Goal: Task Accomplishment & Management: Manage account settings

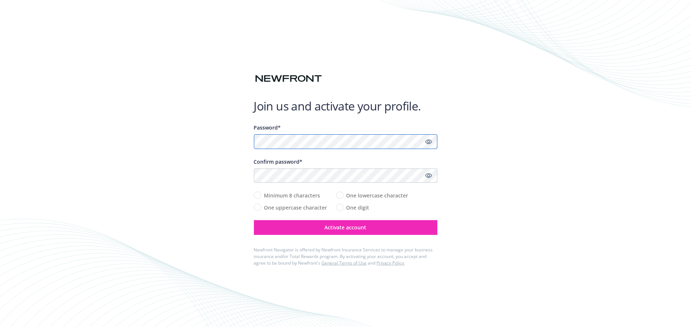
click at [254, 149] on div at bounding box center [254, 149] width 0 height 0
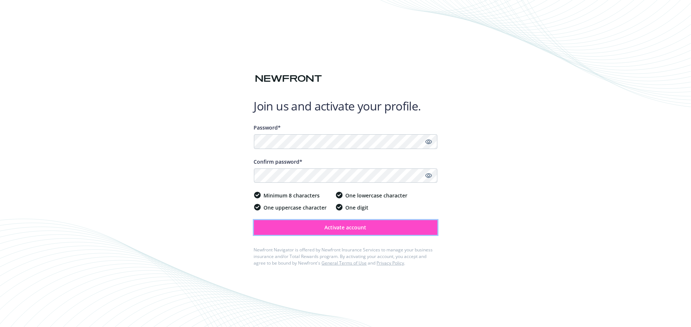
click at [342, 224] on span "Activate account" at bounding box center [346, 227] width 42 height 7
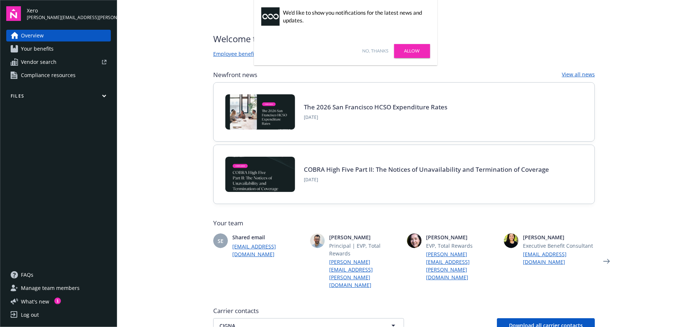
click at [424, 50] on link "Allow" at bounding box center [412, 51] width 36 height 14
